Goal: Task Accomplishment & Management: Manage account settings

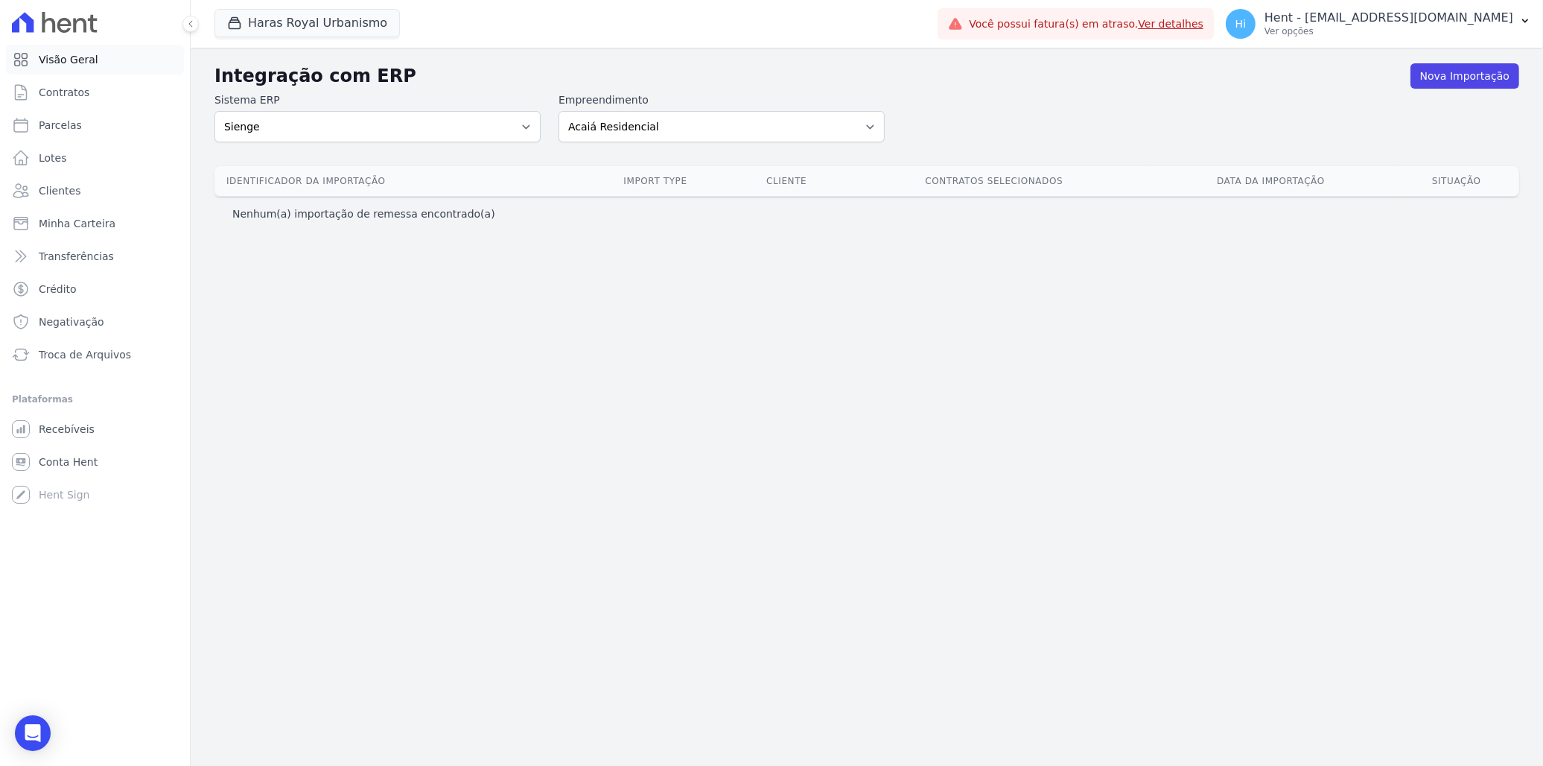
click at [86, 56] on span "Visão Geral" at bounding box center [69, 59] width 60 height 15
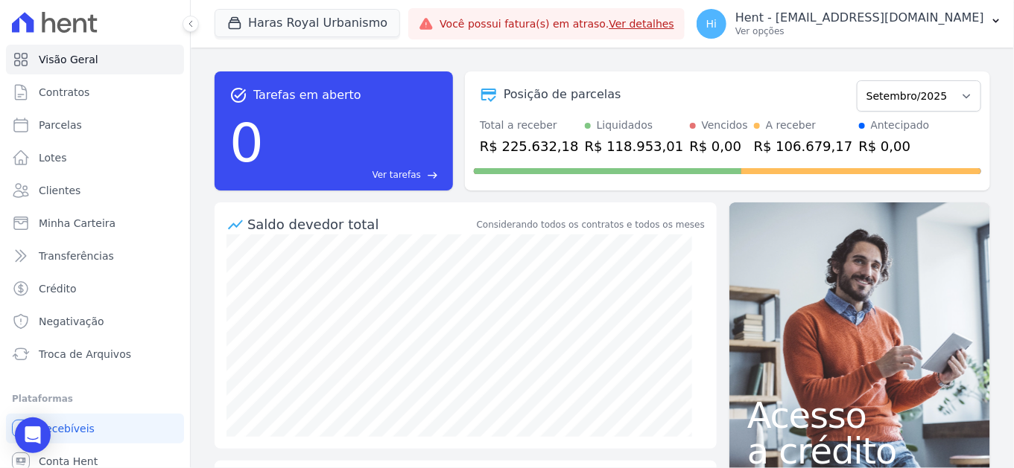
click at [547, 57] on div "task_alt Tarefas em aberto 0 Ver tarefas east Posição de parcelas Julho/2024 Ag…" at bounding box center [602, 258] width 823 height 421
click at [893, 95] on select "Julho/2024 Agosto/2024 Setembro/2024 Outubro/2024 Novembro/2024 Dezembro/2024 J…" at bounding box center [918, 95] width 124 height 31
select select "04/2027"
click at [856, 80] on select "Julho/2024 Agosto/2024 Setembro/2024 Outubro/2024 Novembro/2024 Dezembro/2024 J…" at bounding box center [918, 95] width 124 height 31
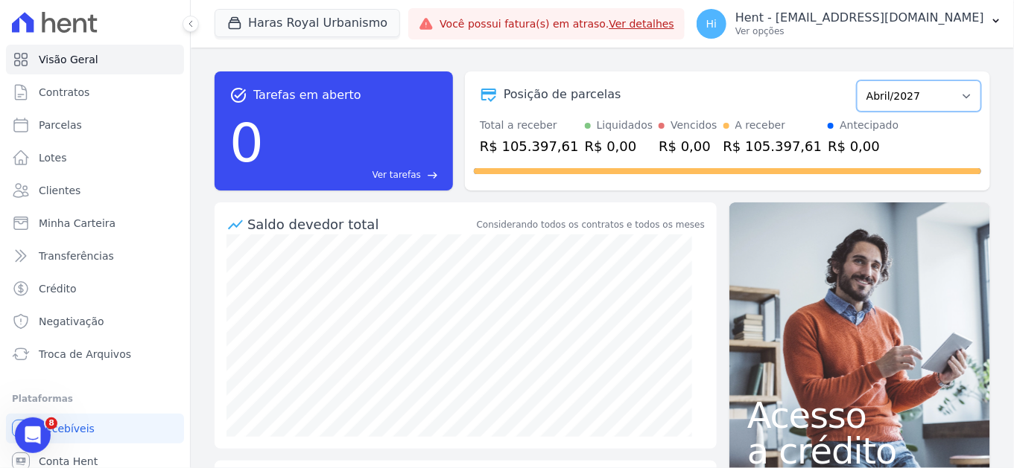
click at [877, 101] on select "Julho/2024 Agosto/2024 Setembro/2024 Outubro/2024 Novembro/2024 Dezembro/2024 J…" at bounding box center [918, 95] width 124 height 31
select select "09/2025"
click at [856, 80] on select "Julho/2024 Agosto/2024 Setembro/2024 Outubro/2024 Novembro/2024 Dezembro/2024 […" at bounding box center [918, 95] width 124 height 31
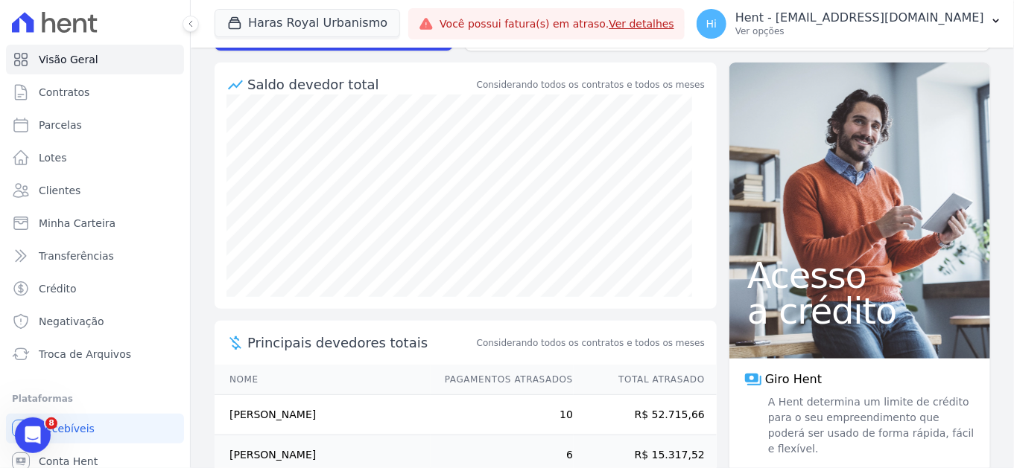
scroll to position [125, 0]
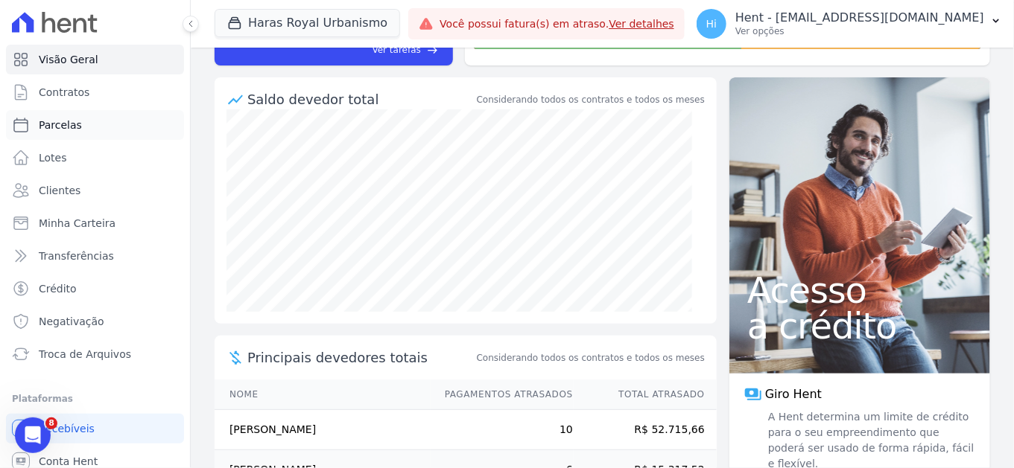
click at [82, 125] on link "Parcelas" at bounding box center [95, 125] width 178 height 30
select select
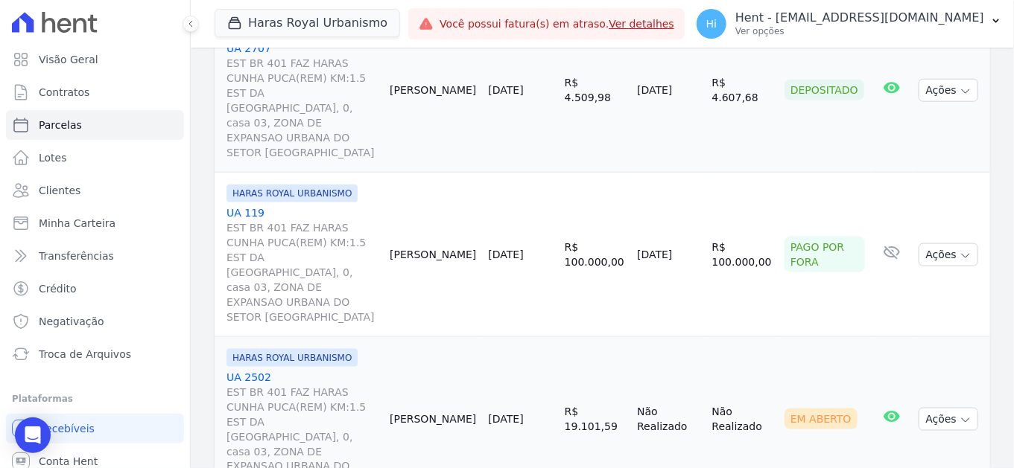
scroll to position [661, 0]
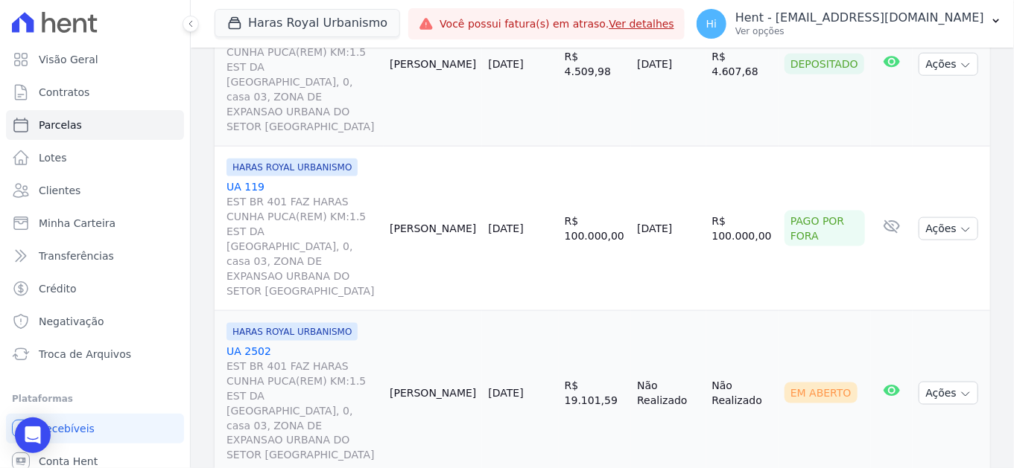
click at [247, 344] on link "UA 2502 EST BR 401 FAZ HARAS CUNHA PUCA(REM) KM:1.5 EST DA SERRA GRANDE, 0, cas…" at bounding box center [301, 403] width 151 height 119
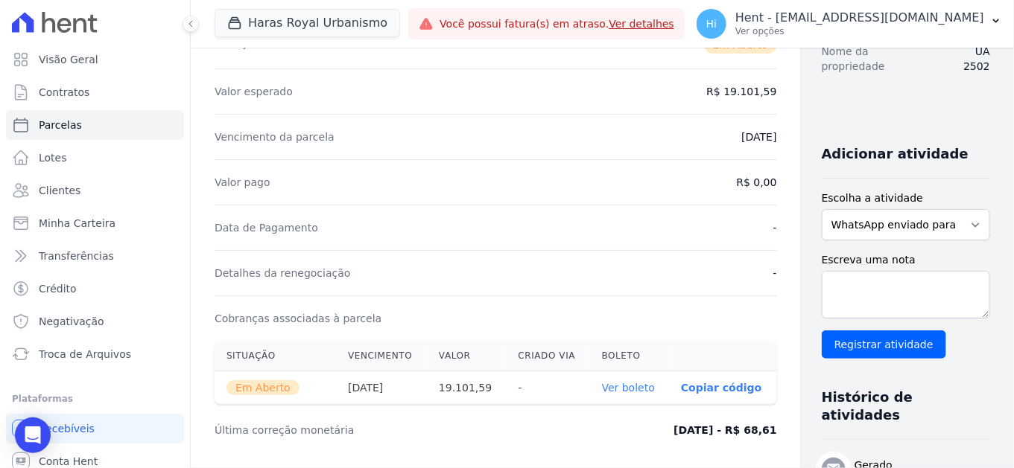
scroll to position [217, 0]
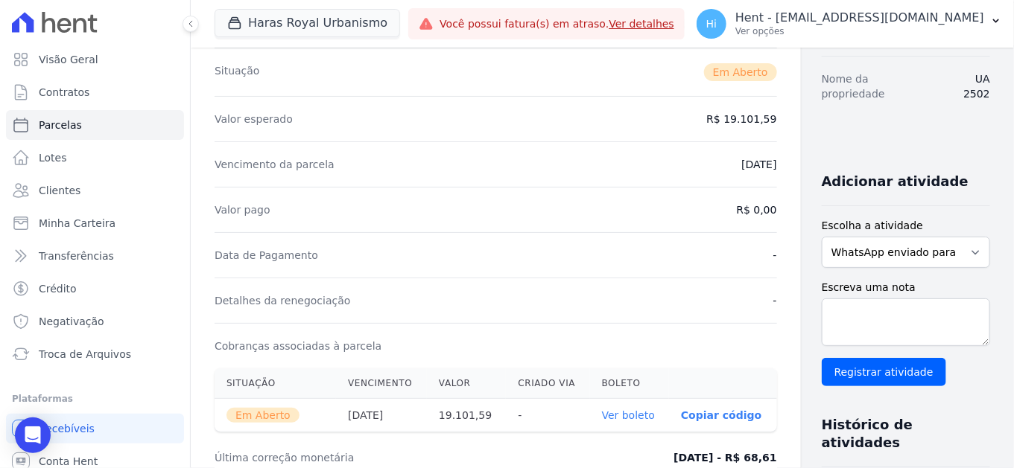
select select
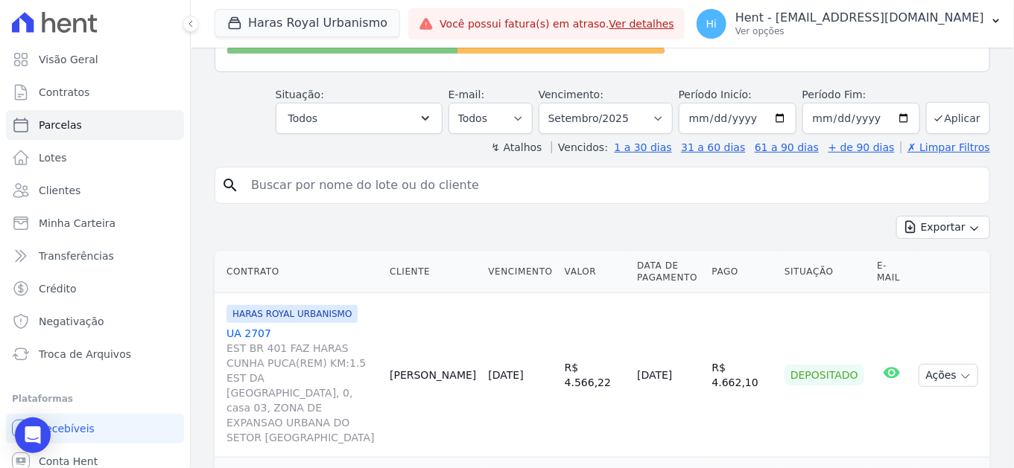
scroll to position [165, 0]
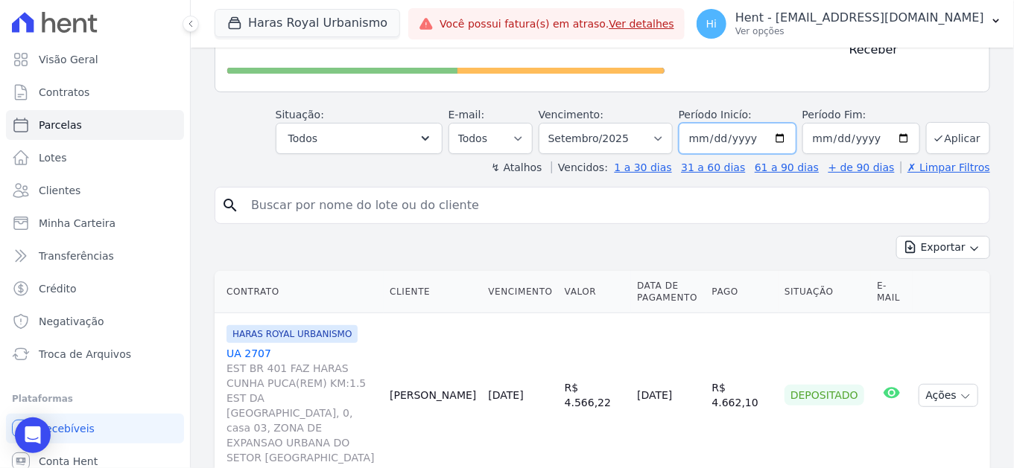
click at [776, 134] on input "[DATE]" at bounding box center [737, 138] width 118 height 31
click at [892, 134] on input "2025-09-30" at bounding box center [861, 138] width 118 height 31
type input "2025-09-10"
click at [777, 133] on input "[DATE]" at bounding box center [737, 138] width 118 height 31
click at [780, 132] on input "2025-09-10" at bounding box center [737, 138] width 118 height 31
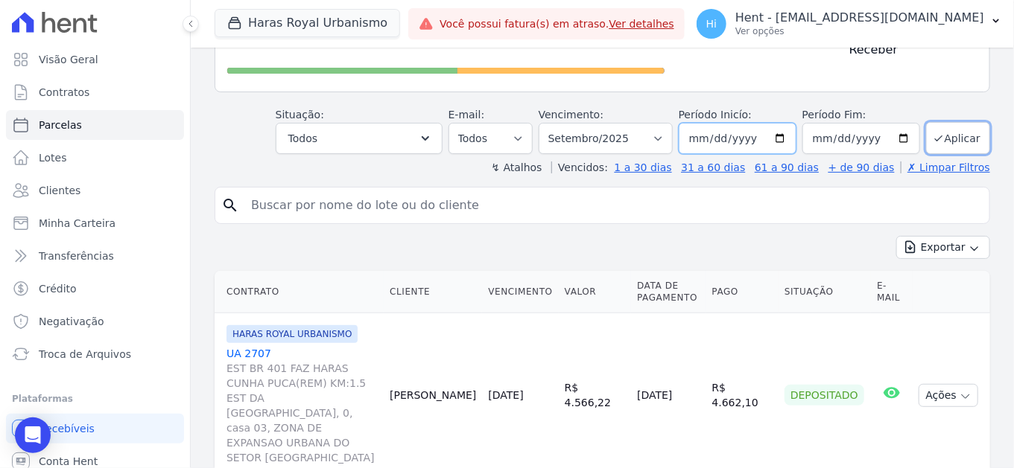
type input "[DATE]"
click at [944, 132] on button "Aplicar" at bounding box center [958, 138] width 64 height 32
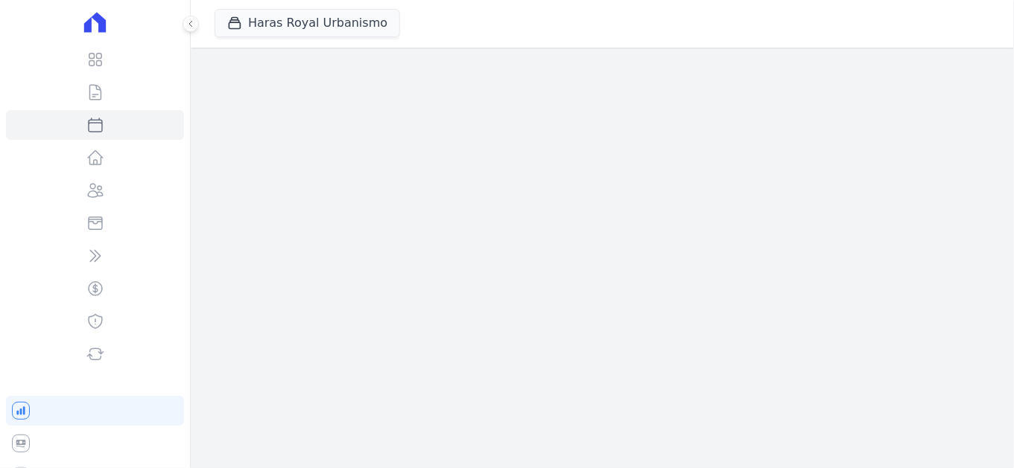
select select
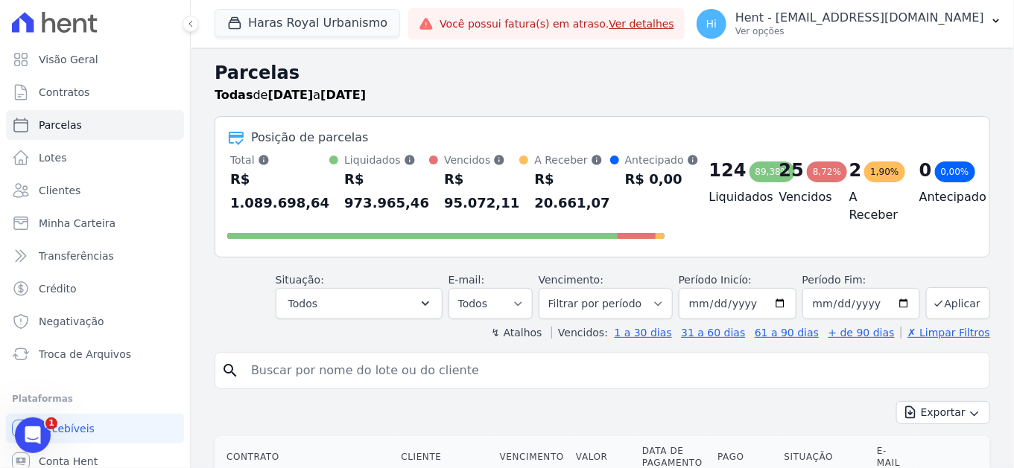
drag, startPoint x: 235, startPoint y: 203, endPoint x: 319, endPoint y: 208, distance: 84.3
click at [319, 208] on div "Total Soma das parcelas pagas, vencidas, em aberto e agendadas. Não considera p…" at bounding box center [445, 184] width 437 height 63
drag, startPoint x: 319, startPoint y: 208, endPoint x: 401, endPoint y: 204, distance: 82.0
click at [401, 204] on div "R$ 973.965,46" at bounding box center [386, 192] width 85 height 48
drag, startPoint x: 341, startPoint y: 203, endPoint x: 370, endPoint y: 204, distance: 29.1
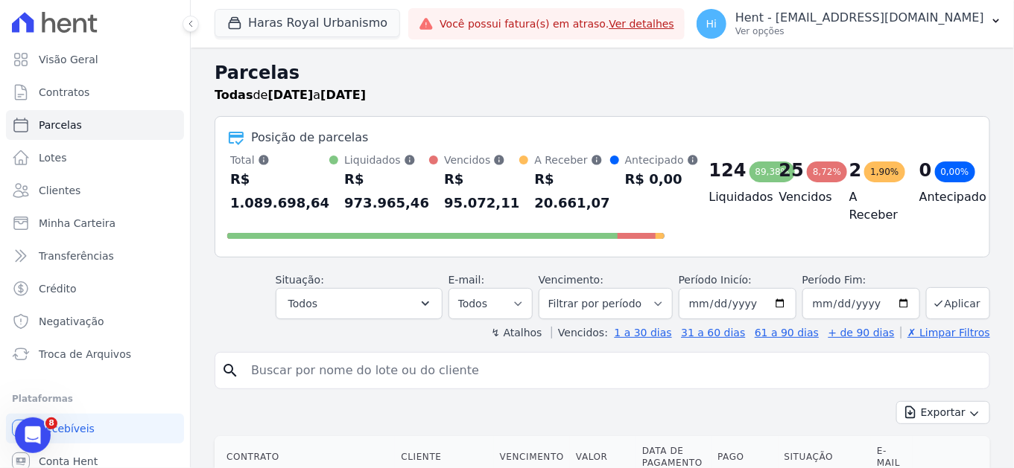
click at [370, 204] on div "R$ 973.965,46" at bounding box center [386, 192] width 85 height 48
drag, startPoint x: 370, startPoint y: 204, endPoint x: 454, endPoint y: 206, distance: 84.2
click at [454, 206] on div "R$ 95.072,11" at bounding box center [481, 192] width 75 height 48
drag, startPoint x: 507, startPoint y: 206, endPoint x: 537, endPoint y: 207, distance: 29.8
click at [537, 207] on div "R$ 20.661,07" at bounding box center [571, 192] width 75 height 48
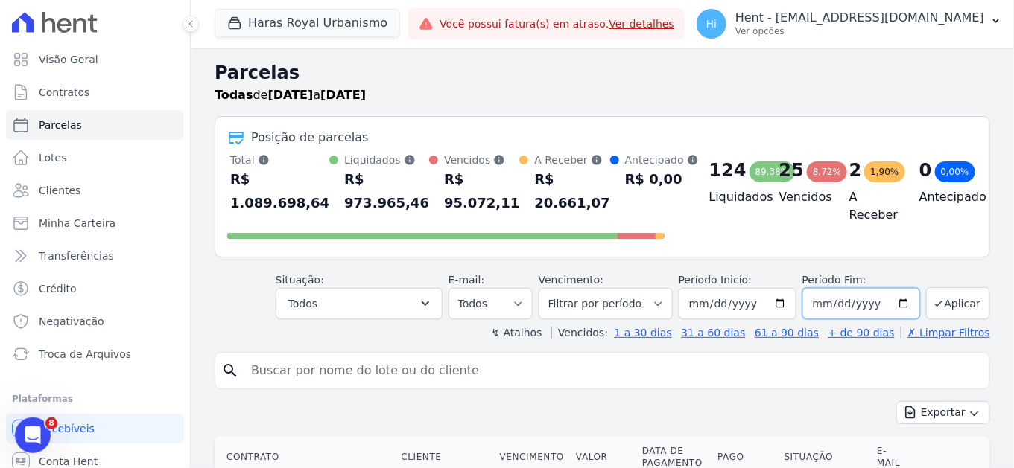
click at [899, 302] on input "2025-09-10" at bounding box center [861, 303] width 118 height 31
type input "[DATE]"
click at [949, 299] on button "Aplicar" at bounding box center [958, 303] width 64 height 32
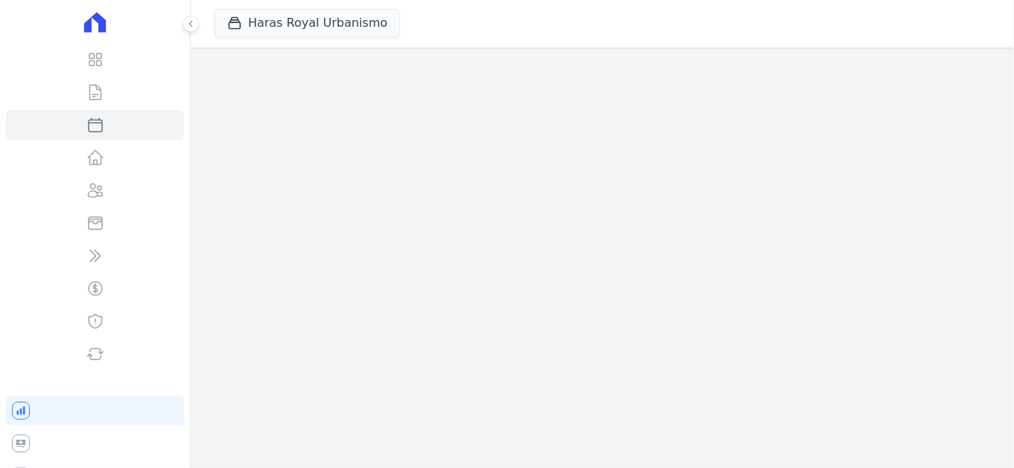
select select
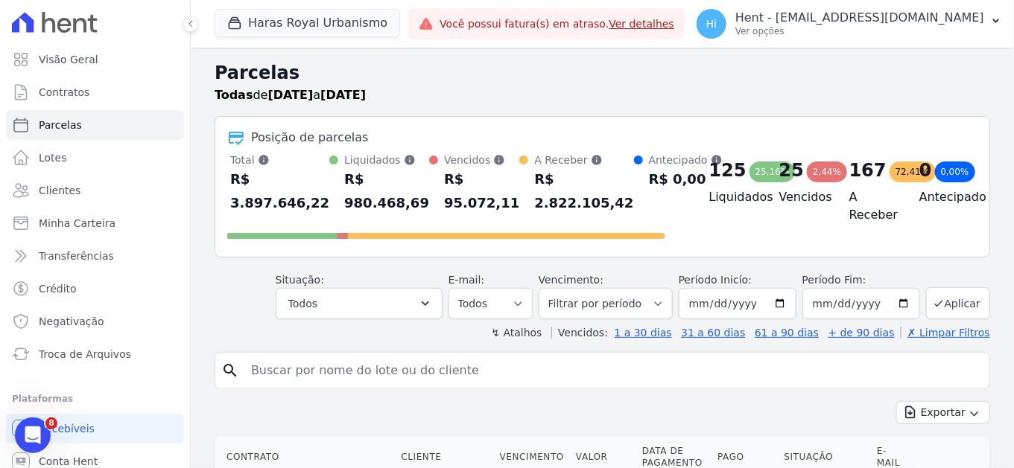
drag, startPoint x: 505, startPoint y: 201, endPoint x: 575, endPoint y: 202, distance: 70.0
click at [575, 202] on div "Total Soma das parcelas pagas, vencidas, em aberto e agendadas. Não considera p…" at bounding box center [445, 184] width 437 height 63
click at [917, 30] on p "Ver opções" at bounding box center [859, 31] width 249 height 12
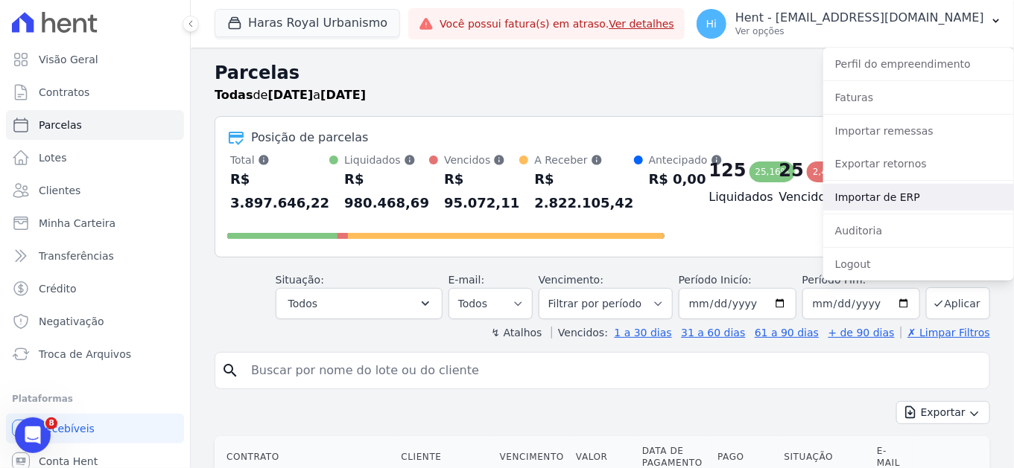
click at [920, 197] on link "Importar de ERP" at bounding box center [918, 197] width 191 height 27
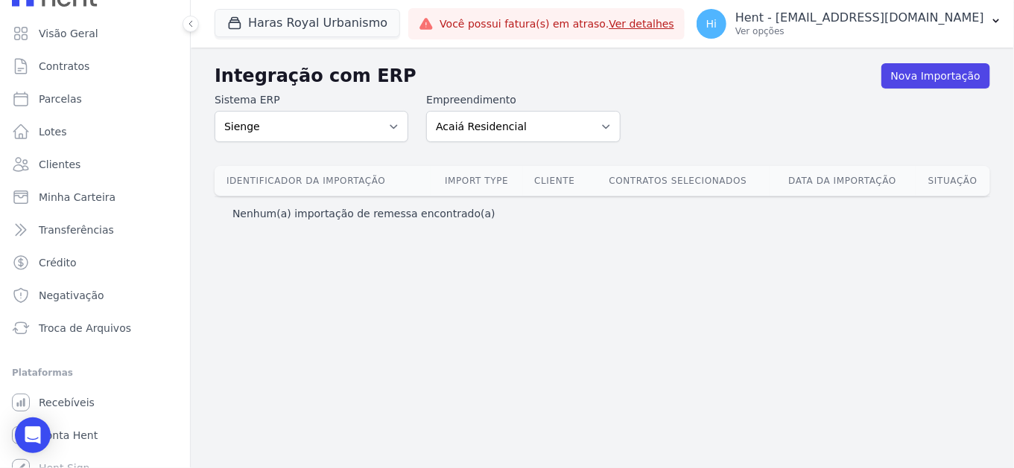
scroll to position [40, 0]
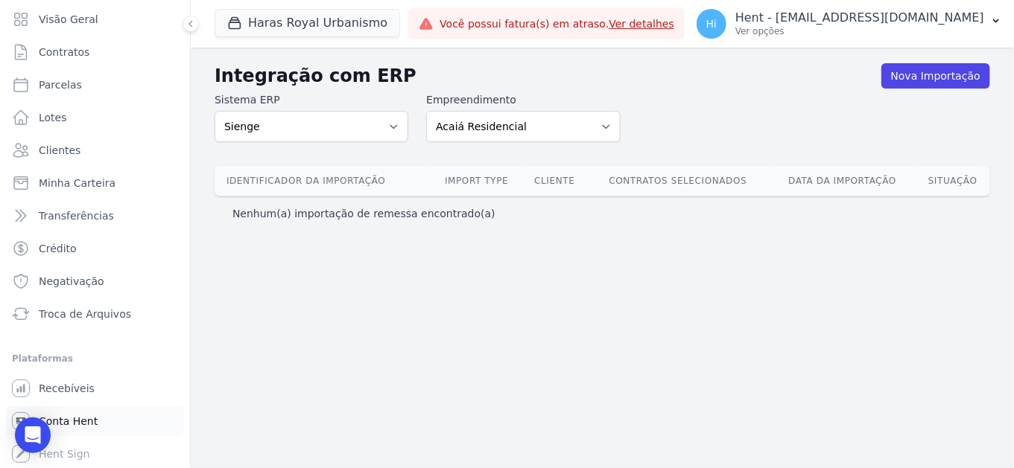
click at [95, 422] on link "Conta Hent" at bounding box center [95, 422] width 178 height 30
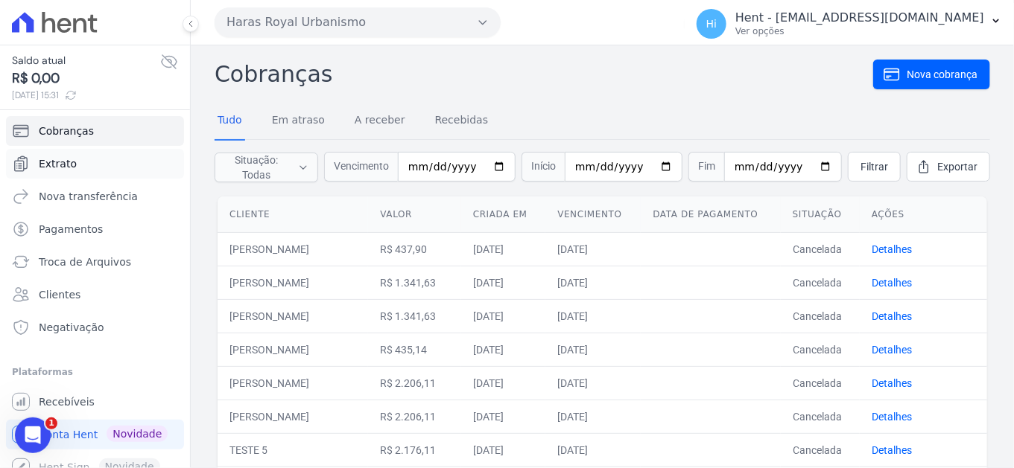
click at [85, 157] on link "Extrato" at bounding box center [95, 164] width 178 height 30
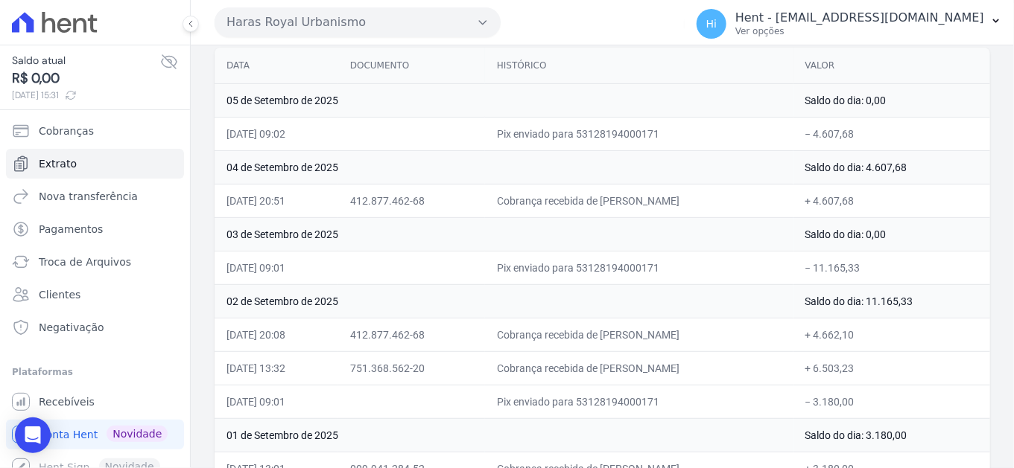
scroll to position [165, 0]
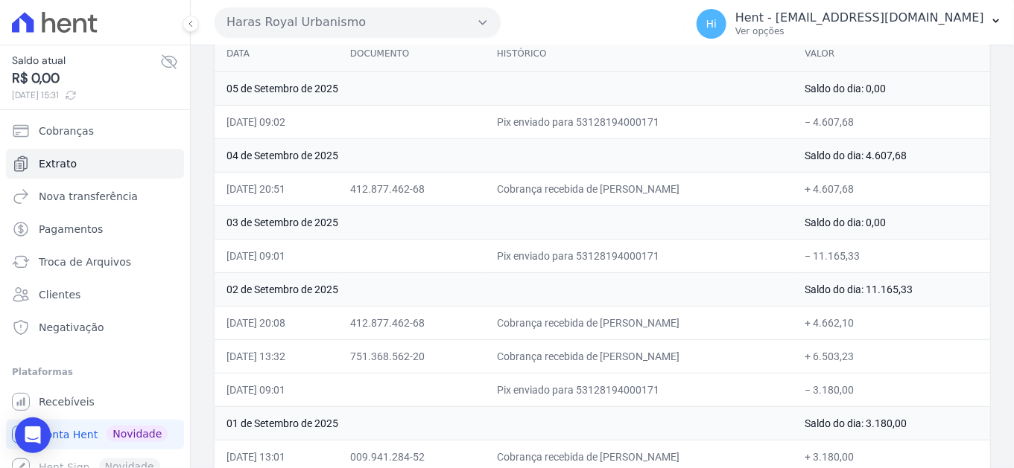
drag, startPoint x: 881, startPoint y: 185, endPoint x: 842, endPoint y: 190, distance: 39.1
click at [842, 190] on td "+ 4.607,68" at bounding box center [891, 189] width 197 height 34
drag, startPoint x: 287, startPoint y: 189, endPoint x: 316, endPoint y: 187, distance: 28.4
click at [316, 187] on td "[DATE] 20:51" at bounding box center [276, 189] width 124 height 34
click at [105, 393] on link "Recebíveis" at bounding box center [95, 402] width 178 height 30
